Goal: Navigation & Orientation: Find specific page/section

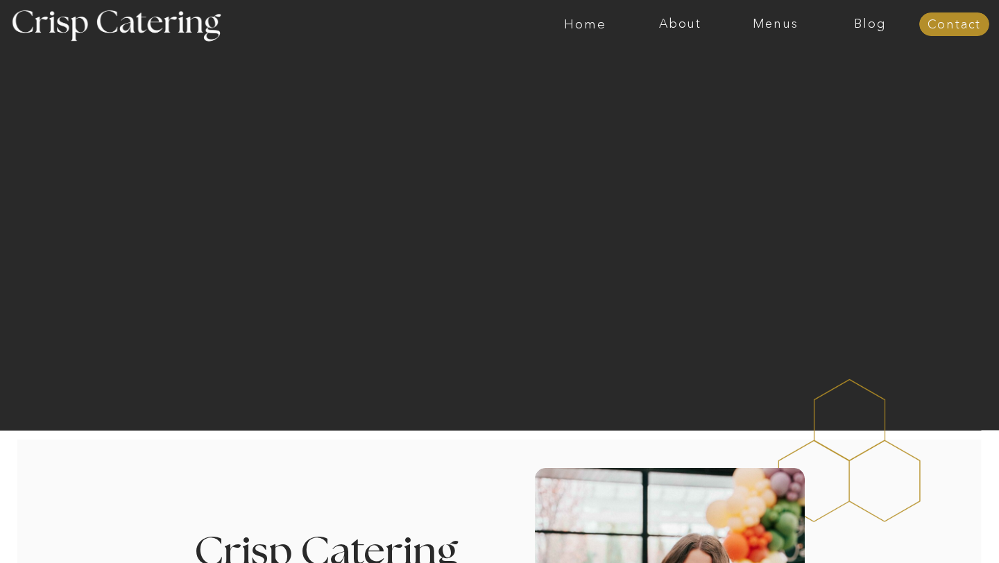
click at [764, 32] on div at bounding box center [553, 24] width 2199 height 49
click at [762, 27] on nav "Menus" at bounding box center [775, 24] width 95 height 14
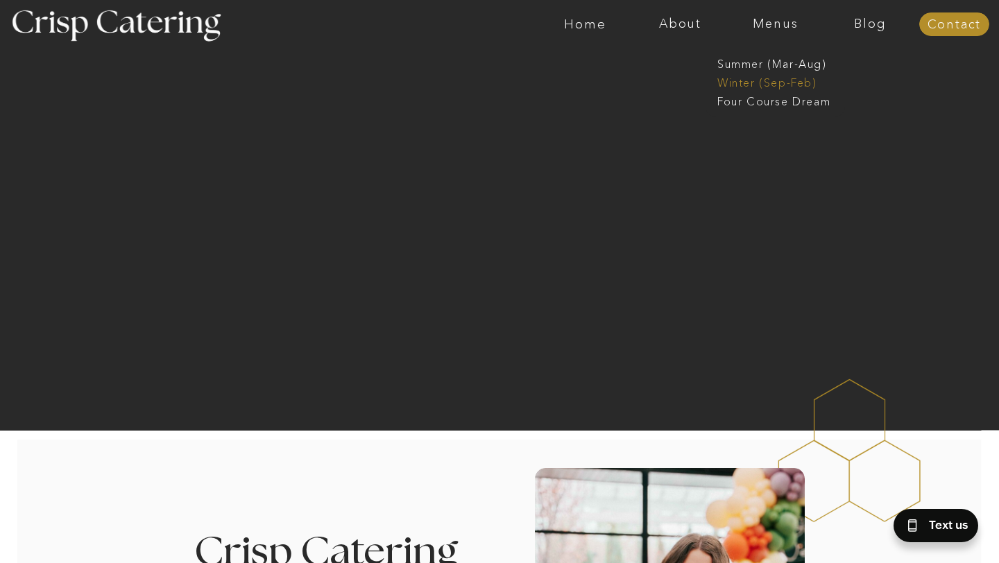
click at [740, 83] on nav "Winter (Sep-Feb)" at bounding box center [774, 81] width 114 height 13
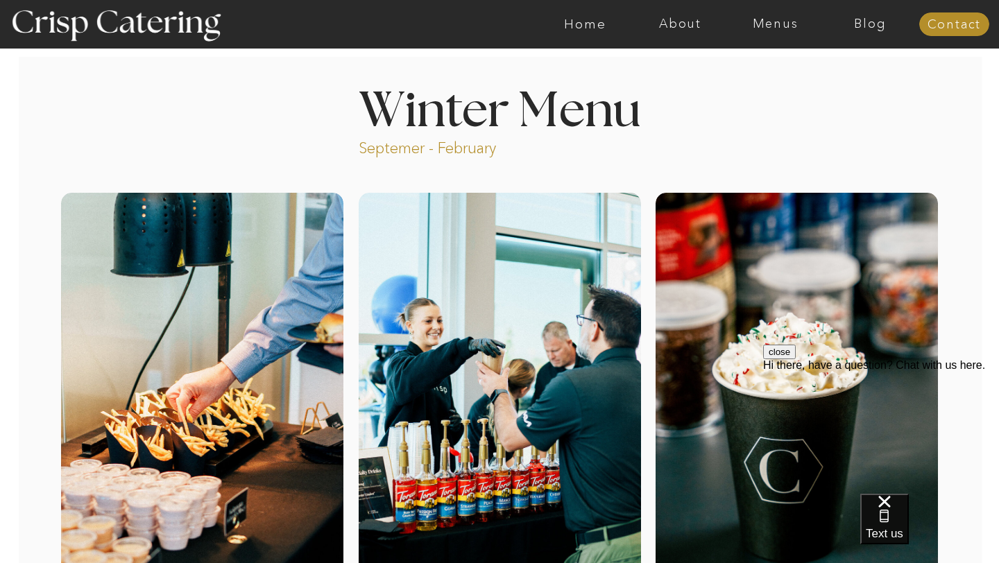
click at [795, 359] on button "close" at bounding box center [779, 352] width 33 height 15
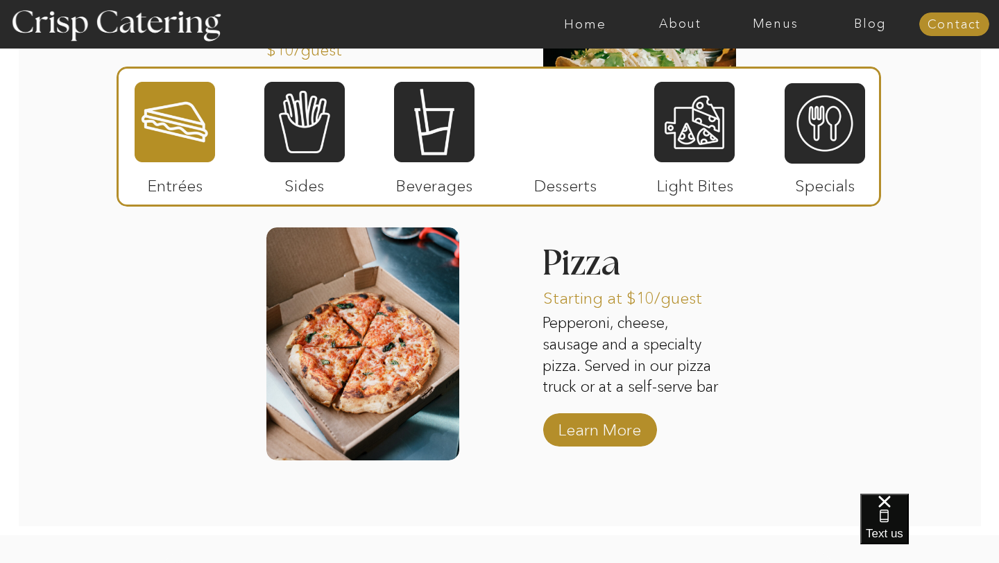
scroll to position [2167, 0]
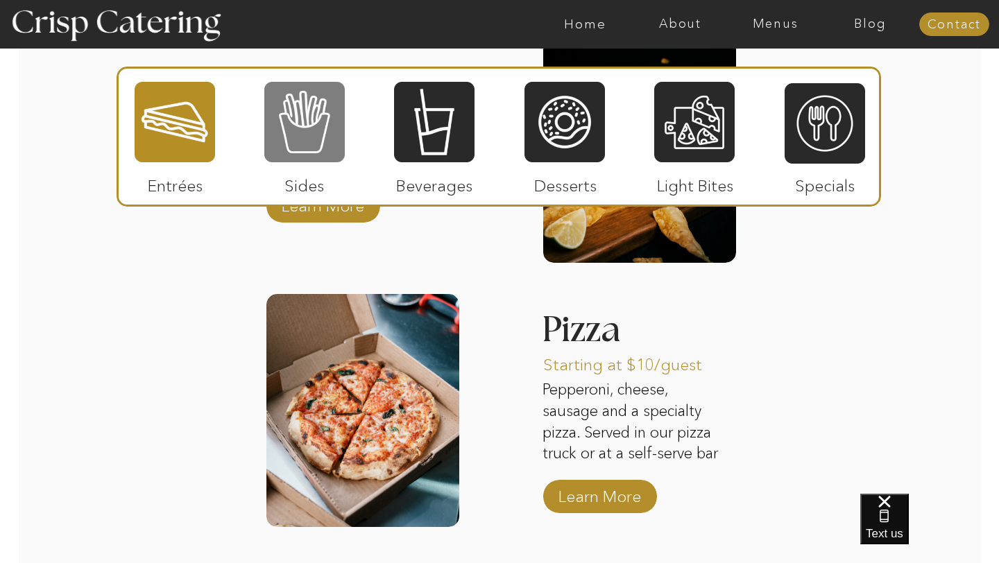
click at [327, 126] on div at bounding box center [304, 121] width 80 height 83
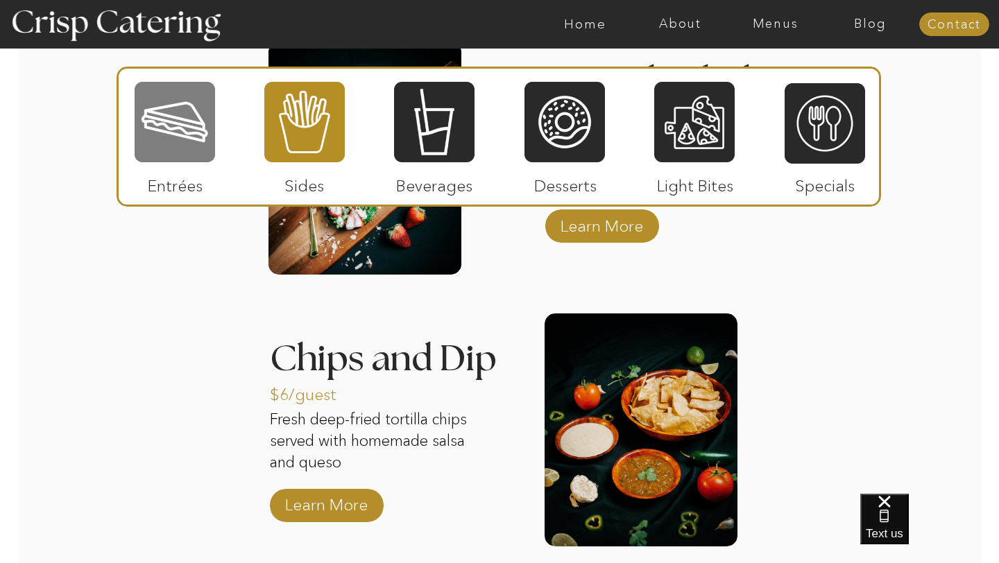
click at [160, 115] on div at bounding box center [175, 121] width 80 height 83
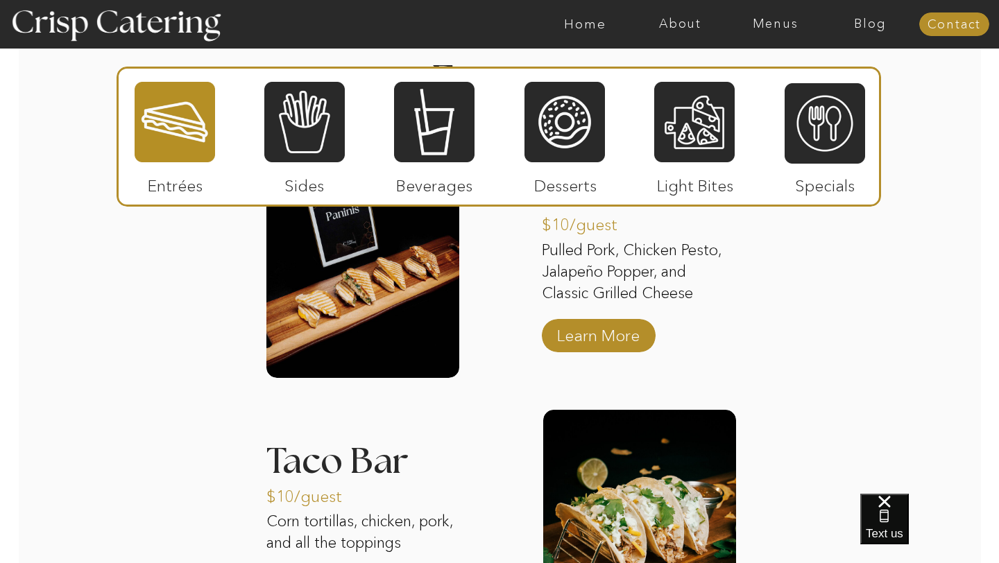
scroll to position [1786, 0]
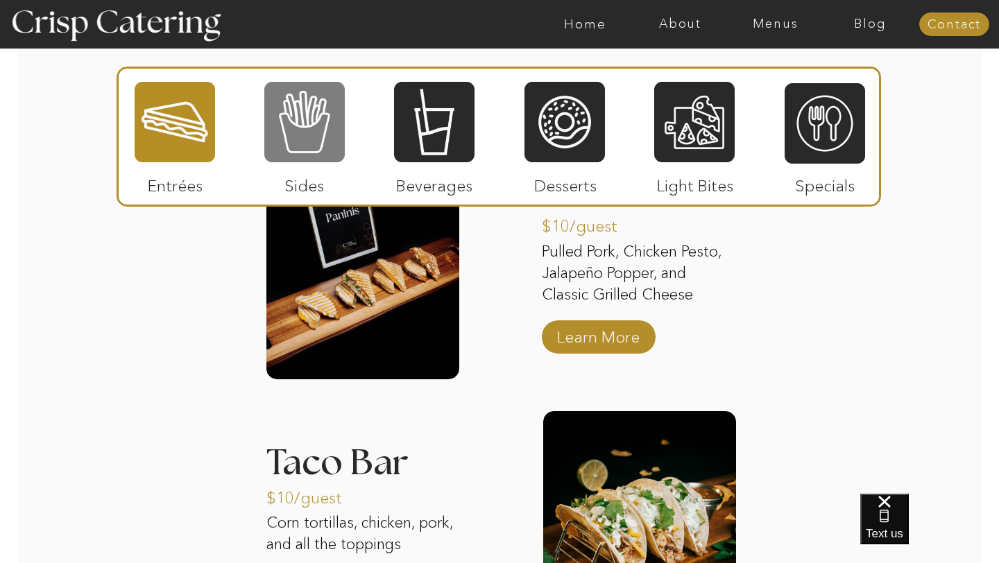
click at [320, 150] on div at bounding box center [304, 121] width 80 height 83
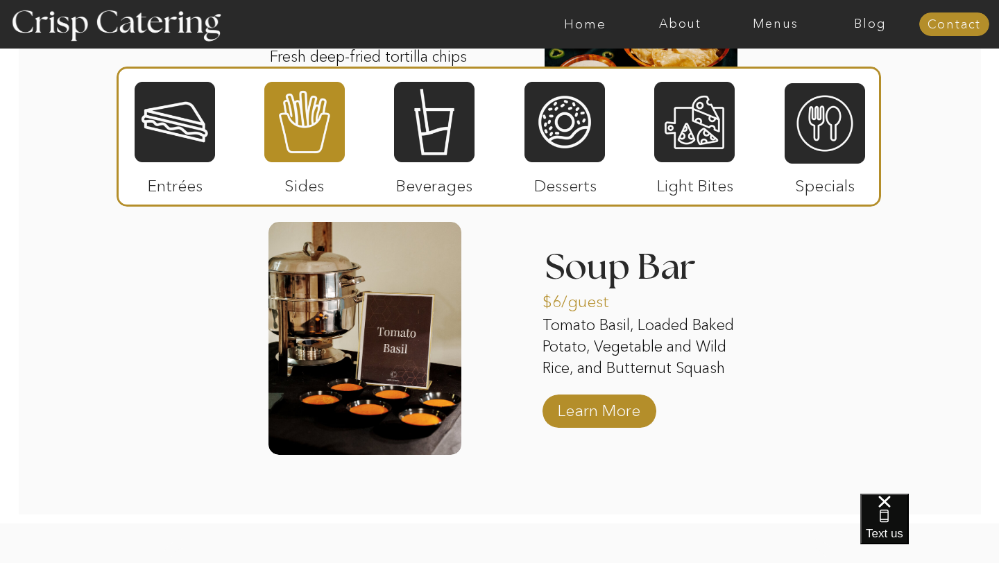
scroll to position [2526, 0]
